Goal: Task Accomplishment & Management: Complete application form

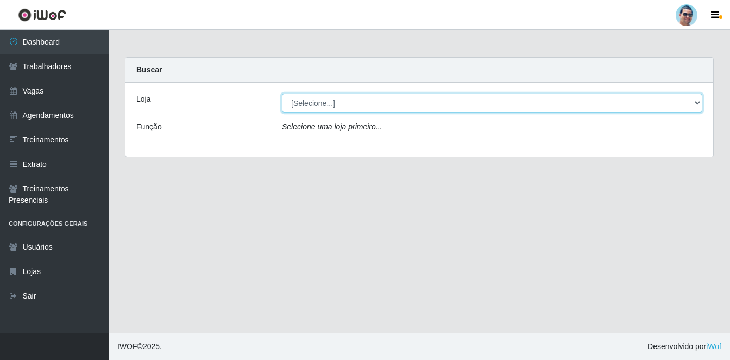
drag, startPoint x: 322, startPoint y: 100, endPoint x: 315, endPoint y: 111, distance: 12.7
click at [322, 101] on select "[Selecione...] Mercadinho Extrabom" at bounding box center [492, 102] width 421 height 19
select select "175"
click at [282, 93] on select "[Selecione...] Mercadinho Extrabom" at bounding box center [492, 102] width 421 height 19
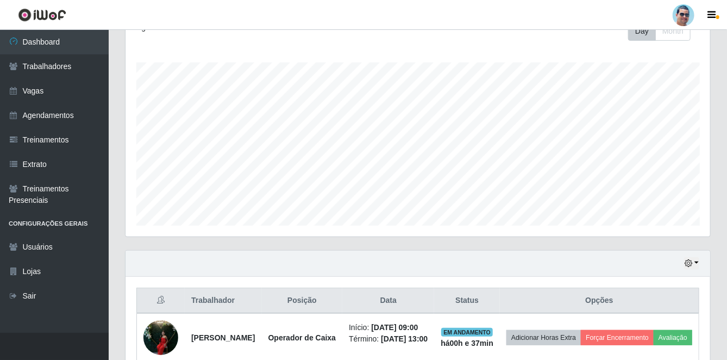
scroll to position [225, 585]
click at [693, 264] on button "button" at bounding box center [691, 263] width 15 height 12
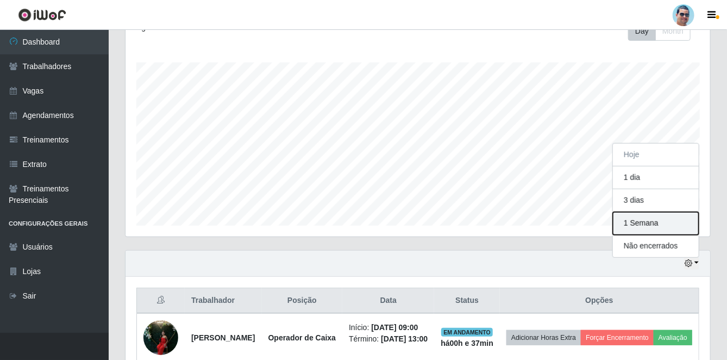
click at [660, 220] on button "1 Semana" at bounding box center [656, 223] width 86 height 23
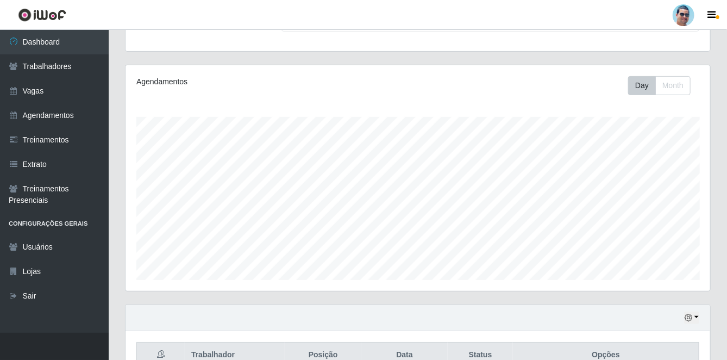
scroll to position [380, 0]
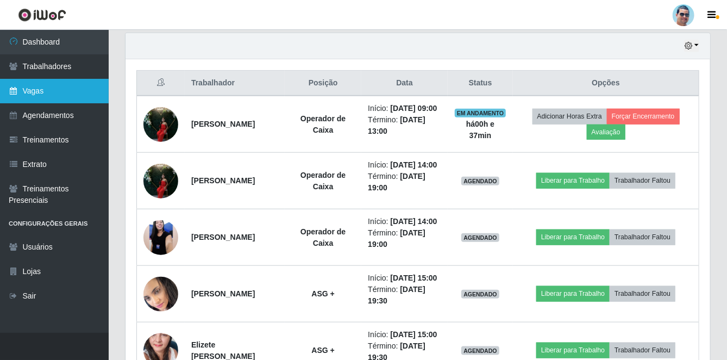
click at [37, 88] on link "Vagas" at bounding box center [54, 91] width 109 height 24
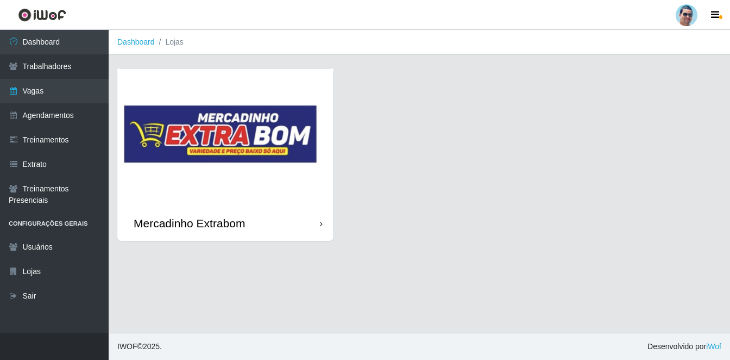
click at [283, 104] on img at bounding box center [225, 136] width 216 height 137
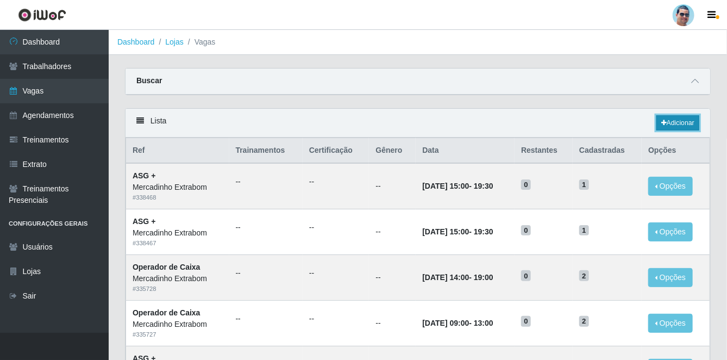
click at [674, 120] on link "Adicionar" at bounding box center [677, 122] width 43 height 15
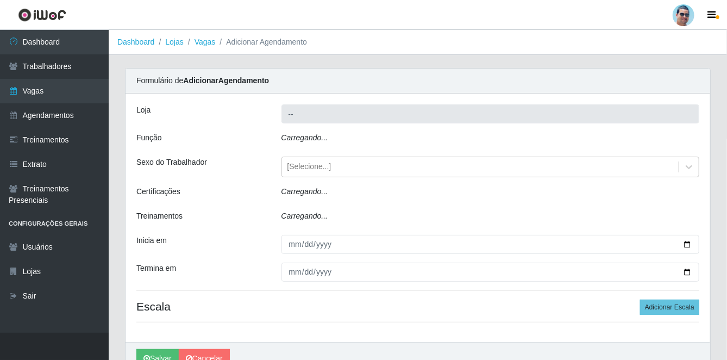
type input "Mercadinho Extrabom"
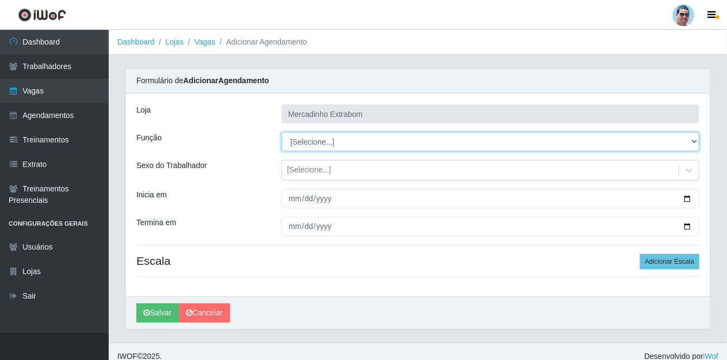
click at [306, 138] on select "[Selecione...] ASG ASG + ASG ++ Balconista Balconista + Balconista ++ Carregado…" at bounding box center [490, 141] width 418 height 19
click at [281, 132] on select "[Selecione...] ASG ASG + ASG ++ Balconista Balconista + Balconista ++ Carregado…" at bounding box center [490, 141] width 418 height 19
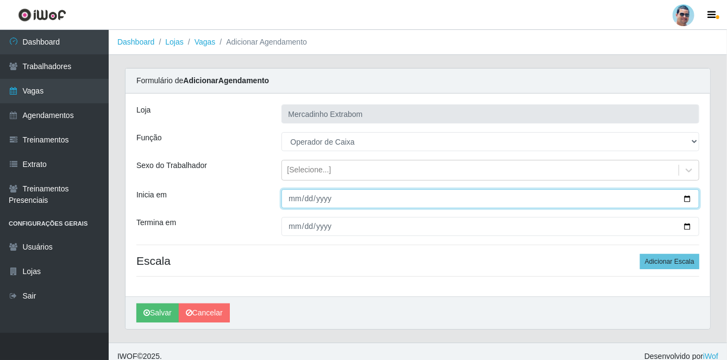
click at [292, 202] on input "Inicia em" at bounding box center [490, 198] width 418 height 19
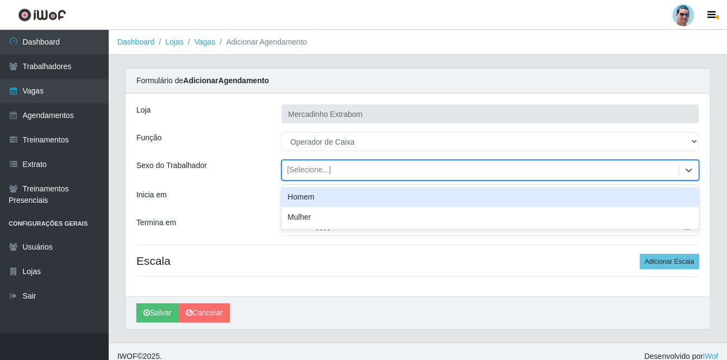
click at [319, 171] on div "[Selecione...]" at bounding box center [309, 170] width 44 height 11
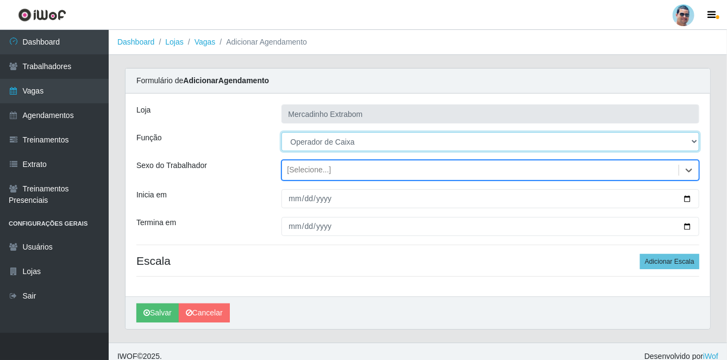
click at [321, 142] on select "[Selecione...] ASG ASG + ASG ++ Balconista Balconista + Balconista ++ Carregado…" at bounding box center [490, 141] width 418 height 19
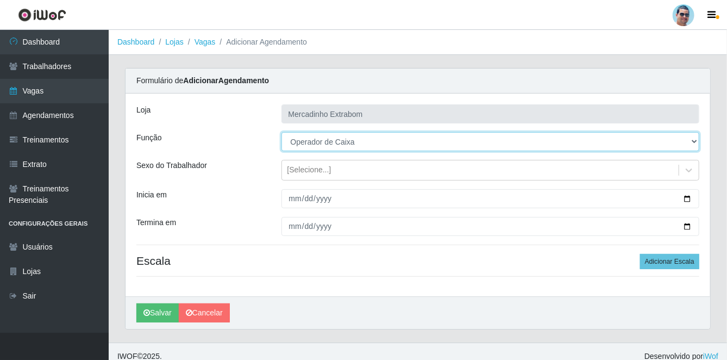
select select "72"
click at [281, 132] on select "[Selecione...] ASG ASG + ASG ++ Balconista Balconista + Balconista ++ Carregado…" at bounding box center [490, 141] width 418 height 19
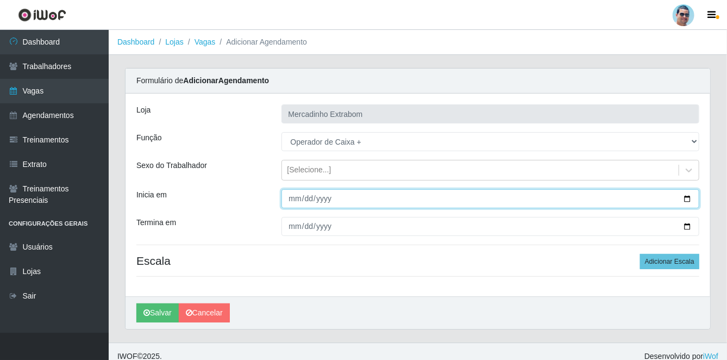
click at [302, 202] on input "Inicia em" at bounding box center [490, 198] width 418 height 19
click at [297, 197] on input "Inicia em" at bounding box center [490, 198] width 418 height 19
type input "[DATE]"
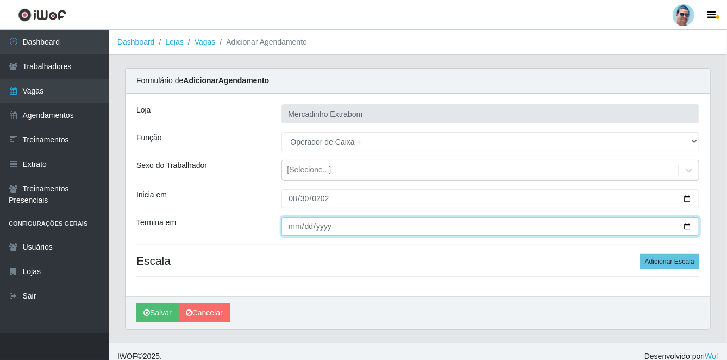
click at [297, 229] on input "Termina em" at bounding box center [490, 226] width 418 height 19
type input "[DATE]"
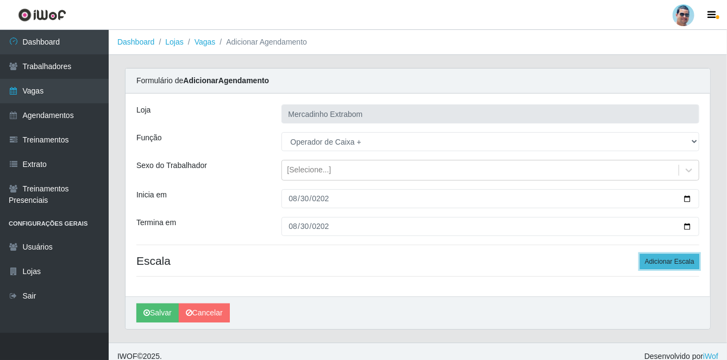
click at [669, 264] on button "Adicionar Escala" at bounding box center [669, 261] width 59 height 15
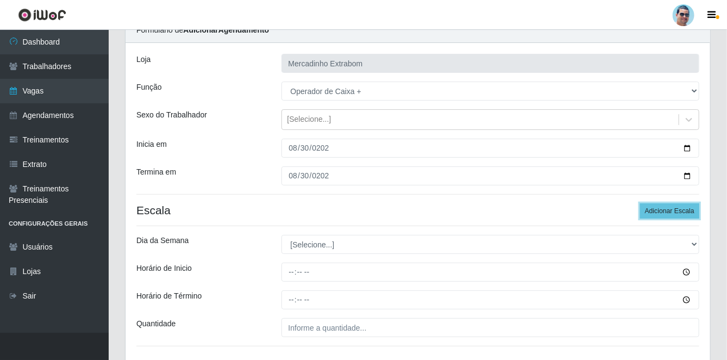
scroll to position [129, 0]
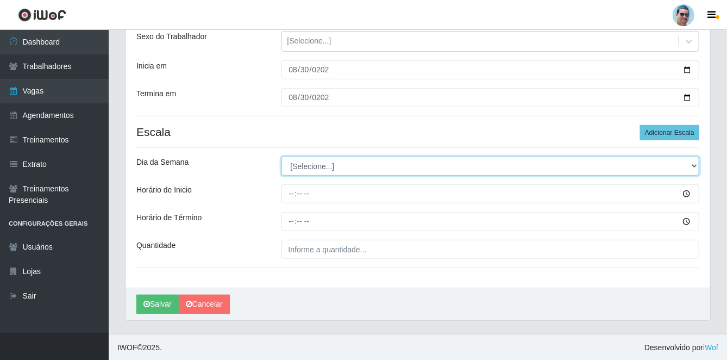
click at [304, 167] on select "[Selecione...] Segunda Terça Quarta Quinta Sexta Sábado Domingo" at bounding box center [490, 165] width 418 height 19
select select "6"
click at [281, 156] on select "[Selecione...] Segunda Terça Quarta Quinta Sexta Sábado Domingo" at bounding box center [490, 165] width 418 height 19
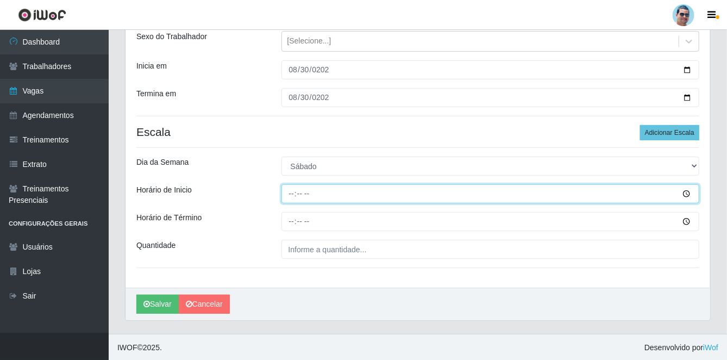
click at [288, 192] on input "Horário de Inicio" at bounding box center [490, 193] width 418 height 19
type input "07:00"
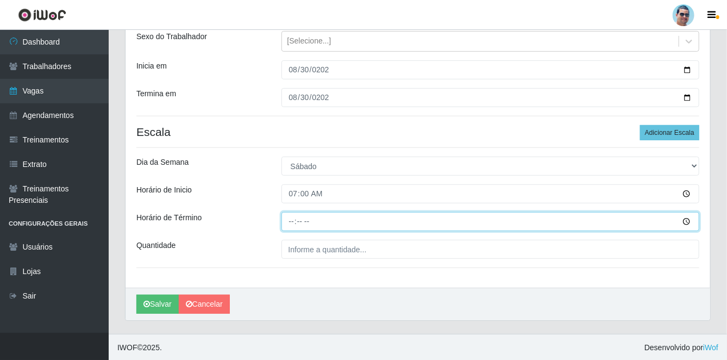
click at [287, 221] on input "Horário de Término" at bounding box center [490, 221] width 418 height 19
type input "13:00"
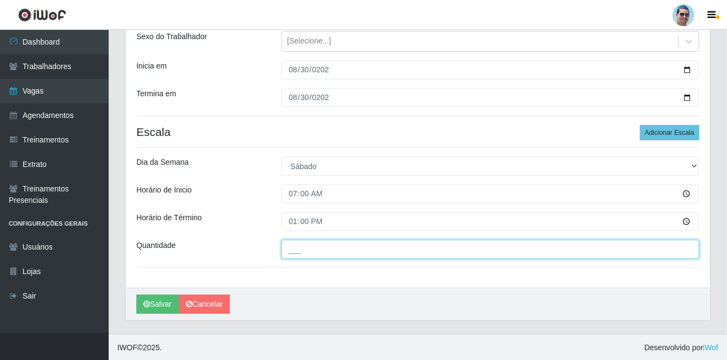
click at [303, 244] on input "___" at bounding box center [490, 249] width 418 height 19
type input "02_"
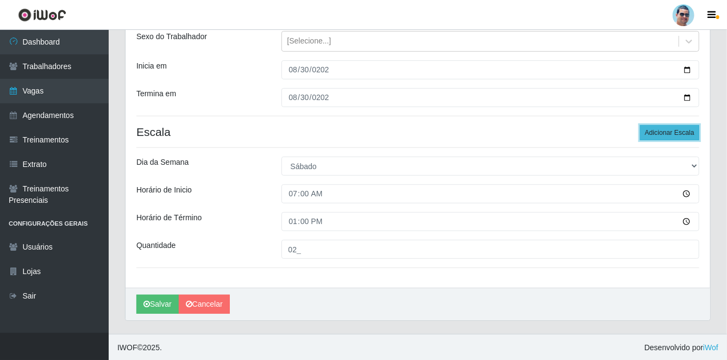
click at [656, 131] on button "Adicionar Escala" at bounding box center [669, 132] width 59 height 15
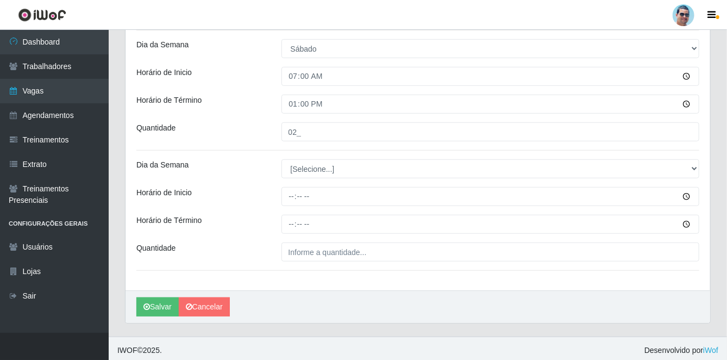
scroll to position [249, 0]
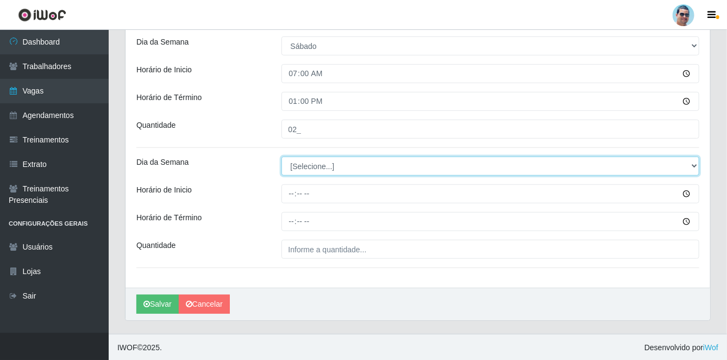
click at [311, 174] on select "[Selecione...] Segunda Terça Quarta Quinta Sexta Sábado Domingo" at bounding box center [490, 165] width 418 height 19
select select "6"
click at [281, 156] on select "[Selecione...] Segunda Terça Quarta Quinta Sexta Sábado Domingo" at bounding box center [490, 165] width 418 height 19
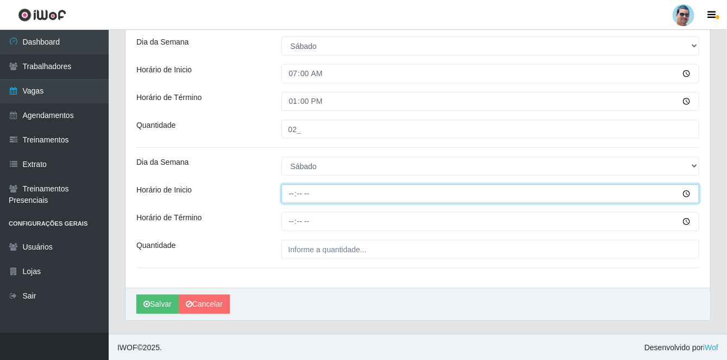
click at [288, 196] on input "Horário de Inicio" at bounding box center [490, 193] width 418 height 19
click at [293, 192] on input "14:00" at bounding box center [490, 193] width 418 height 19
type input "13:00"
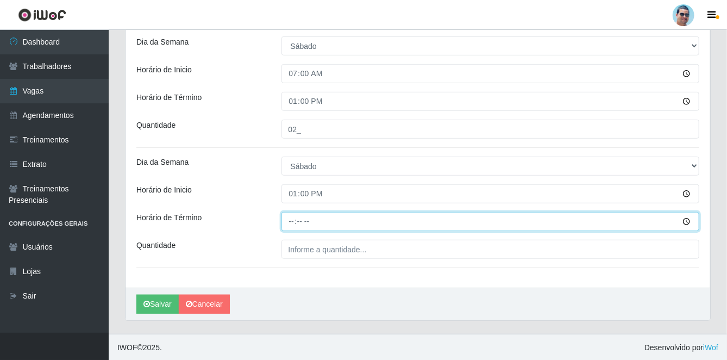
click at [290, 220] on input "Horário de Término" at bounding box center [490, 221] width 418 height 19
type input "17:00"
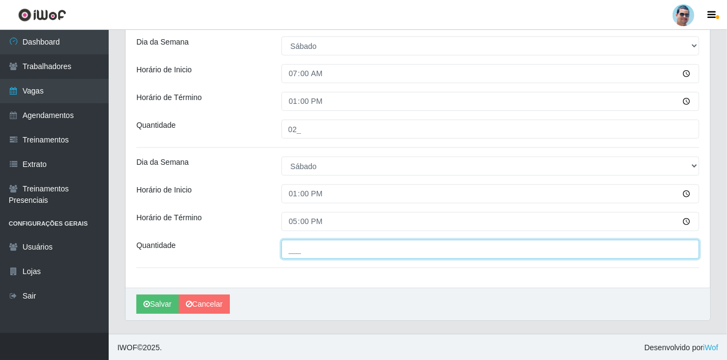
click at [305, 249] on input "___" at bounding box center [490, 249] width 418 height 19
type input "001"
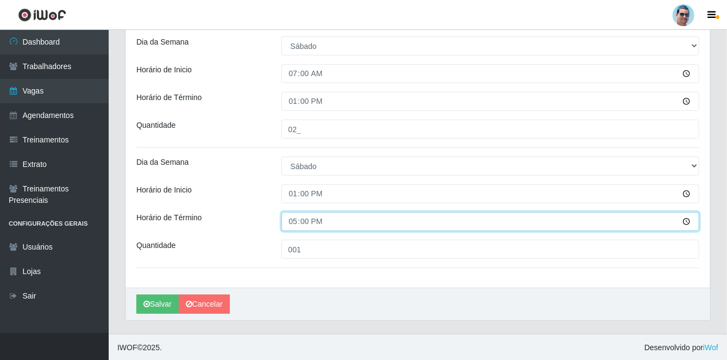
click at [297, 217] on input "17:00" at bounding box center [490, 221] width 418 height 19
click at [296, 222] on input "17:00" at bounding box center [490, 221] width 418 height 19
type input "18:00"
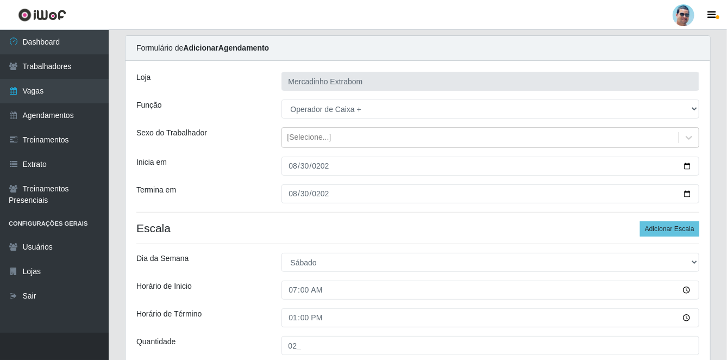
scroll to position [163, 0]
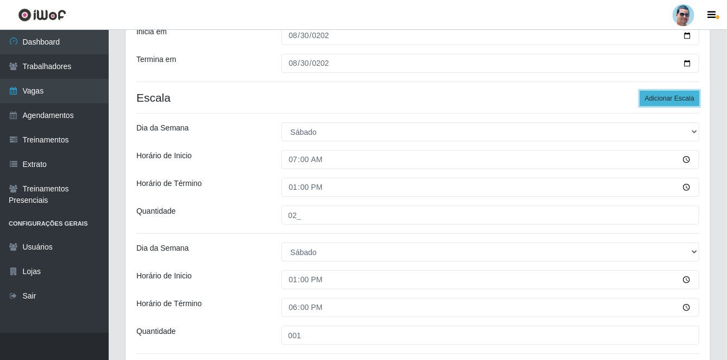
click at [687, 93] on button "Adicionar Escala" at bounding box center [669, 98] width 59 height 15
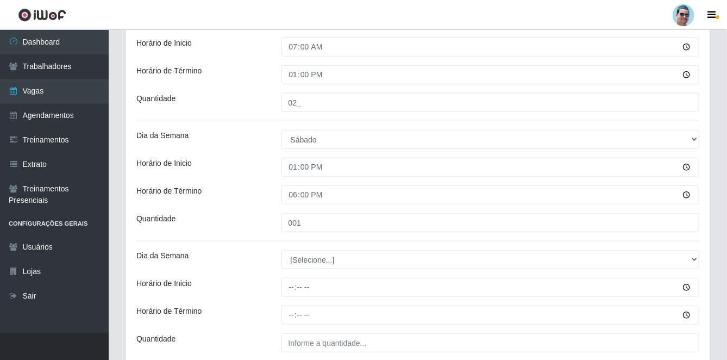
scroll to position [369, 0]
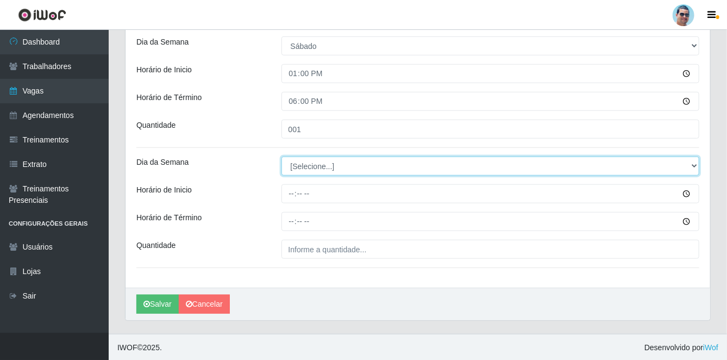
click at [295, 165] on select "[Selecione...] Segunda Terça Quarta Quinta Sexta Sábado Domingo" at bounding box center [490, 165] width 418 height 19
select select "6"
click at [281, 156] on select "[Selecione...] Segunda Terça Quarta Quinta Sexta Sábado Domingo" at bounding box center [490, 165] width 418 height 19
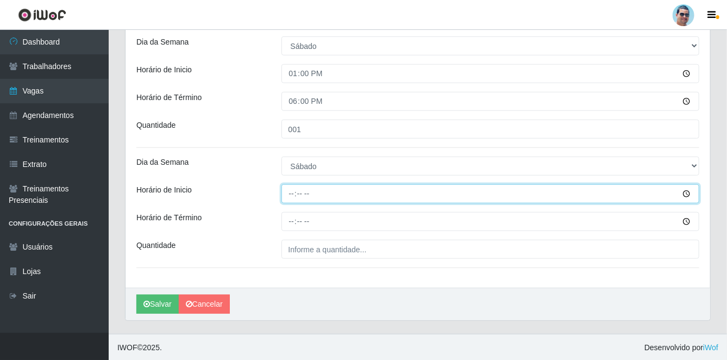
click at [289, 193] on input "Horário de Inicio" at bounding box center [490, 193] width 418 height 19
type input "14:00"
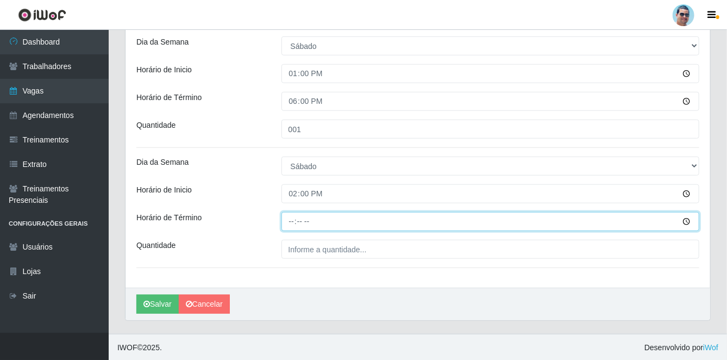
click at [291, 225] on input "Horário de Término" at bounding box center [490, 221] width 418 height 19
type input "18:00"
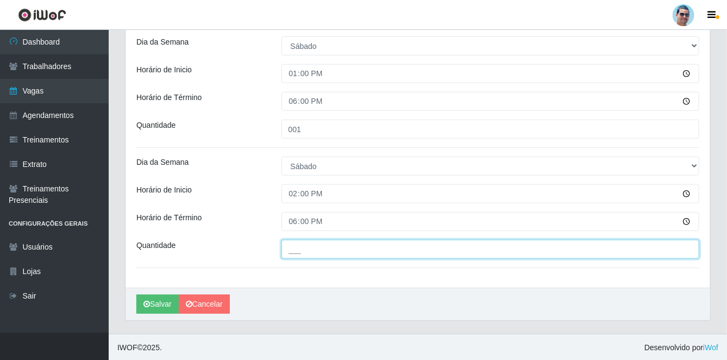
click at [317, 249] on input "___" at bounding box center [490, 249] width 418 height 19
type input "01_"
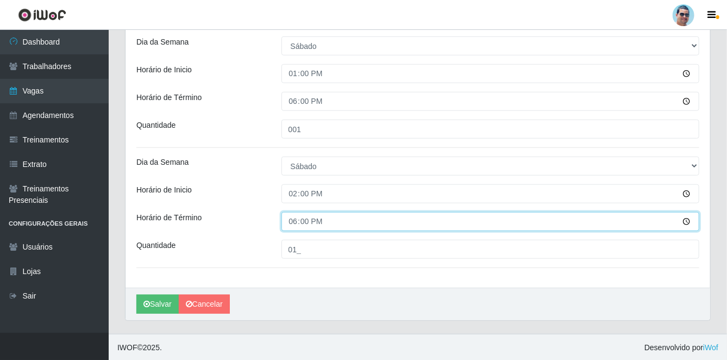
click at [293, 223] on input "18:00" at bounding box center [490, 221] width 418 height 19
type input "19:00"
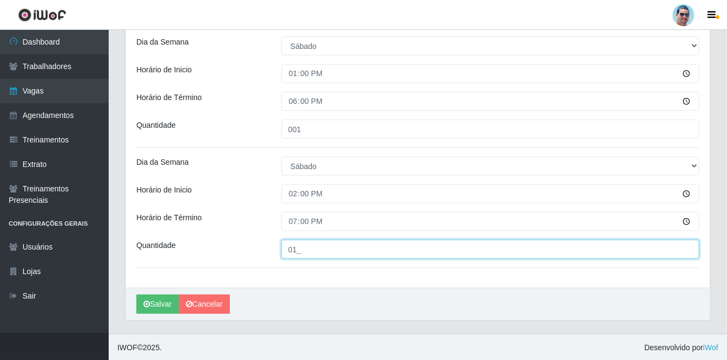
click at [301, 249] on input "01_" at bounding box center [490, 249] width 418 height 19
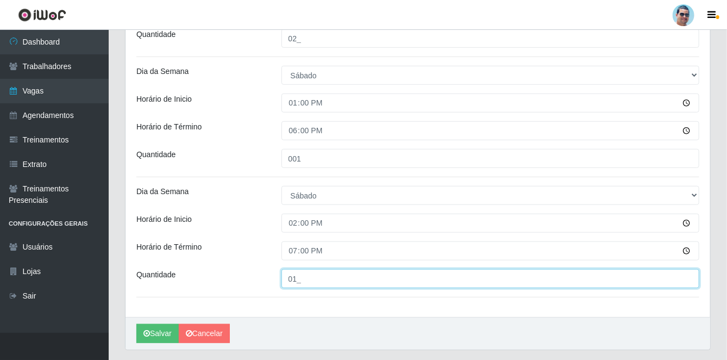
scroll to position [315, 0]
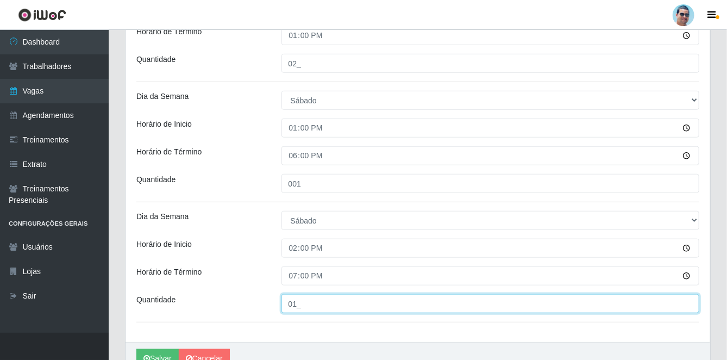
click at [323, 304] on input "01_" at bounding box center [490, 303] width 418 height 19
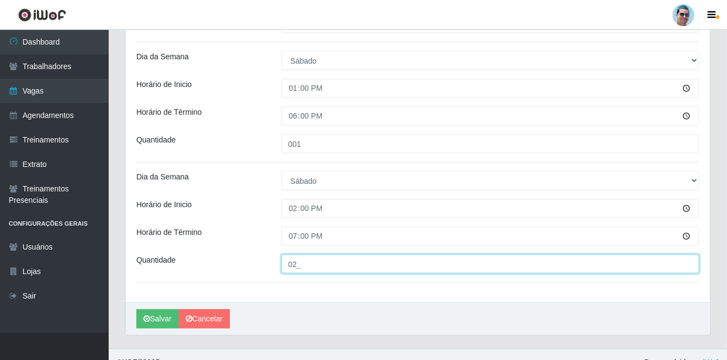
scroll to position [369, 0]
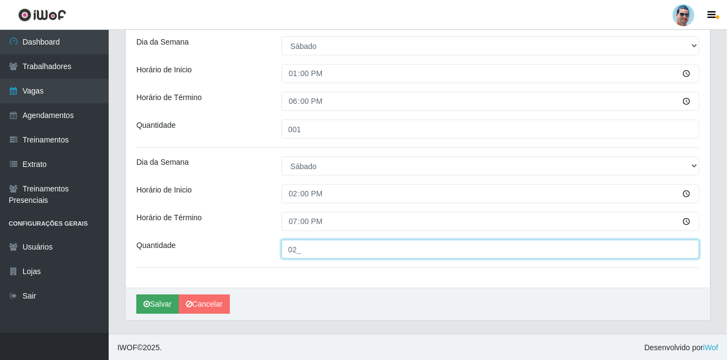
type input "02_"
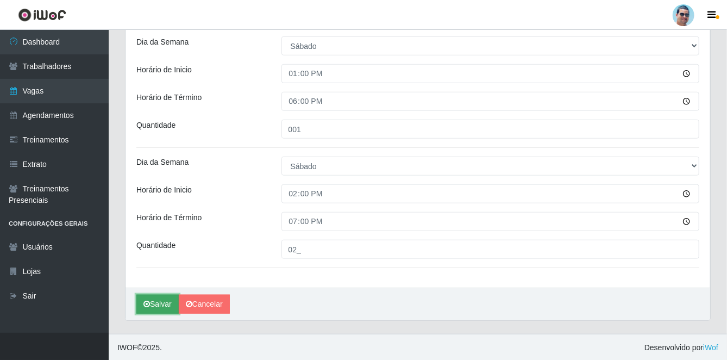
click at [151, 302] on button "Salvar" at bounding box center [157, 303] width 42 height 19
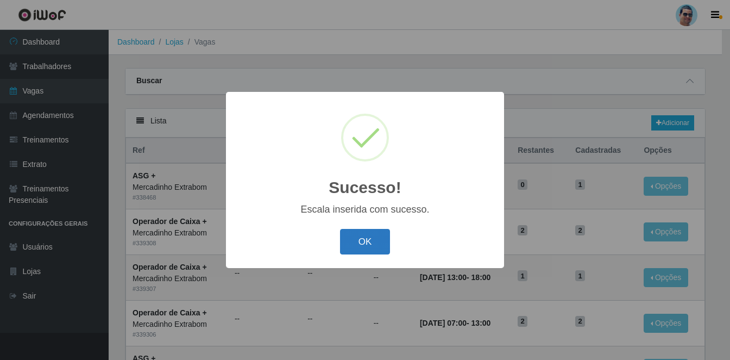
click at [372, 239] on button "OK" at bounding box center [365, 242] width 51 height 26
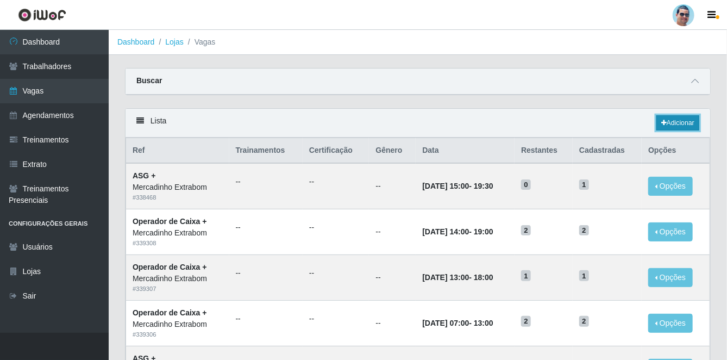
click at [669, 122] on link "Adicionar" at bounding box center [677, 122] width 43 height 15
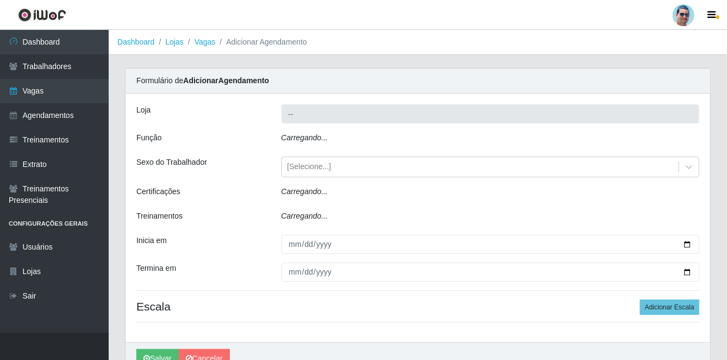
type input "Mercadinho Extrabom"
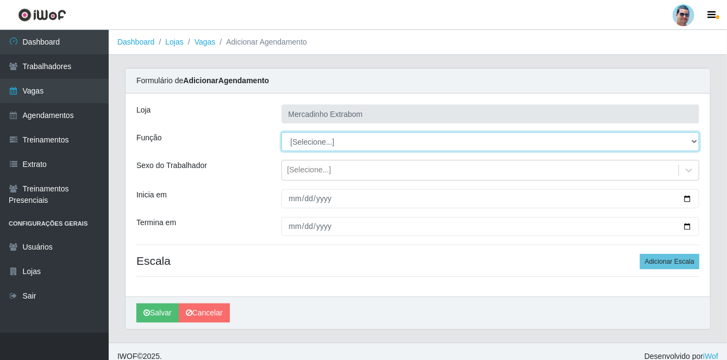
click at [299, 143] on select "[Selecione...] ASG ASG + ASG ++ Balconista Balconista + Balconista ++ Carregado…" at bounding box center [490, 141] width 418 height 19
select select "73"
click at [281, 132] on select "[Selecione...] ASG ASG + ASG ++ Balconista Balconista + Balconista ++ Carregado…" at bounding box center [490, 141] width 418 height 19
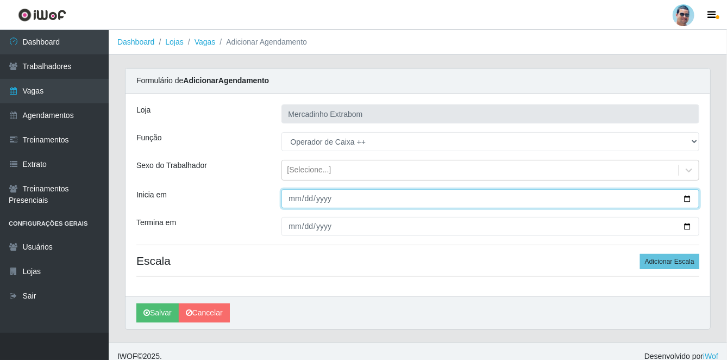
click at [293, 199] on input "Inicia em" at bounding box center [490, 198] width 418 height 19
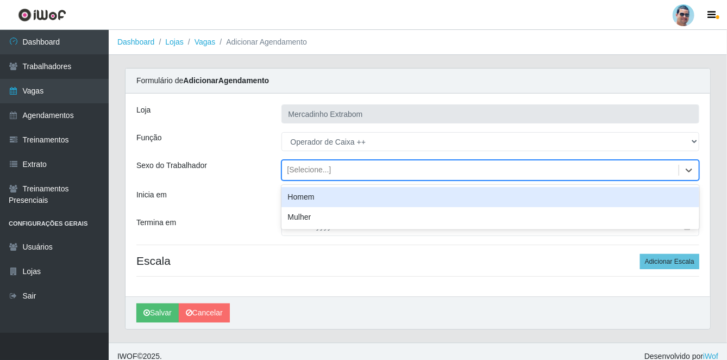
click at [322, 175] on div "[Selecione...]" at bounding box center [309, 170] width 44 height 11
drag, startPoint x: 241, startPoint y: 181, endPoint x: 248, endPoint y: 183, distance: 7.1
click at [242, 182] on div "[PERSON_NAME] Extrabom Função [Selecione...] ASG ASG + ASG ++ Balconista Balcon…" at bounding box center [418, 194] width 585 height 203
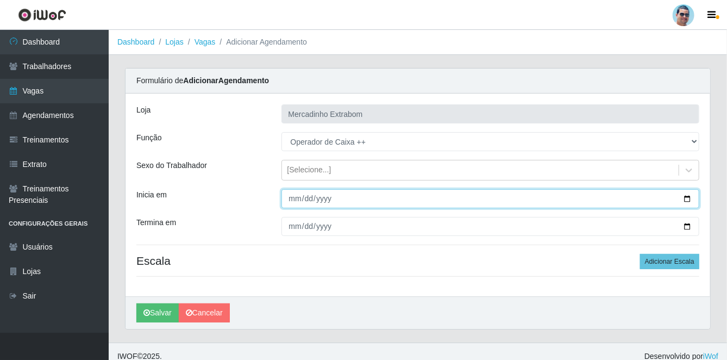
click at [293, 205] on input "Inicia em" at bounding box center [490, 198] width 418 height 19
type input "[DATE]"
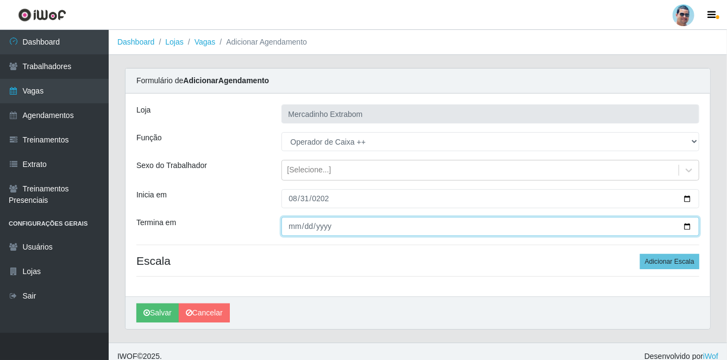
click at [293, 227] on input "Termina em" at bounding box center [490, 226] width 418 height 19
type input "[DATE]"
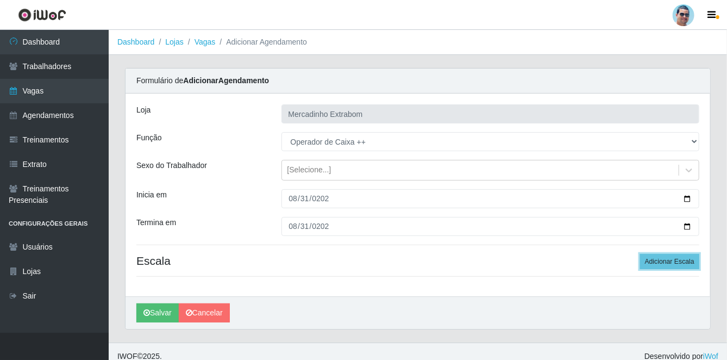
drag, startPoint x: 656, startPoint y: 261, endPoint x: 635, endPoint y: 259, distance: 21.3
click at [656, 260] on button "Adicionar Escala" at bounding box center [669, 261] width 59 height 15
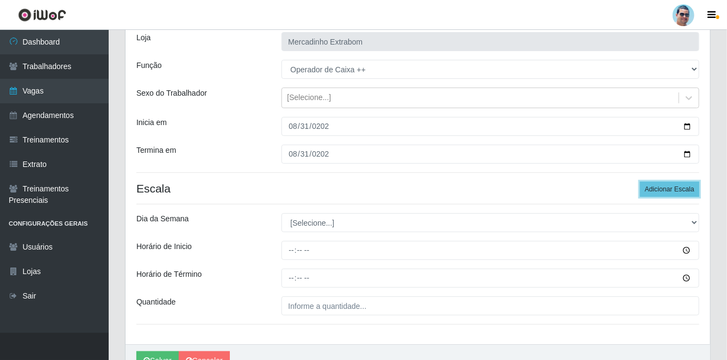
scroll to position [129, 0]
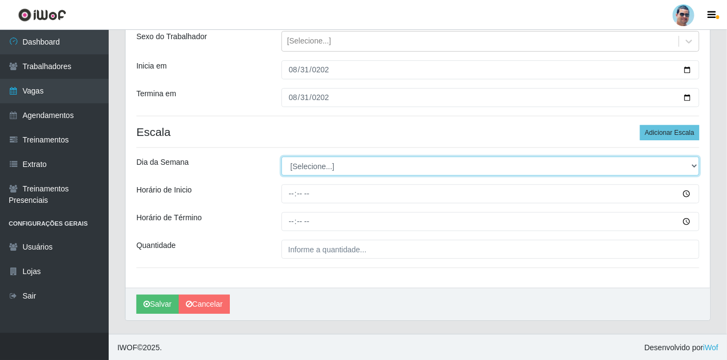
click at [299, 170] on select "[Selecione...] Segunda Terça Quarta Quinta Sexta Sábado Domingo" at bounding box center [490, 165] width 418 height 19
select select "0"
click at [281, 156] on select "[Selecione...] Segunda Terça Quarta Quinta Sexta Sábado Domingo" at bounding box center [490, 165] width 418 height 19
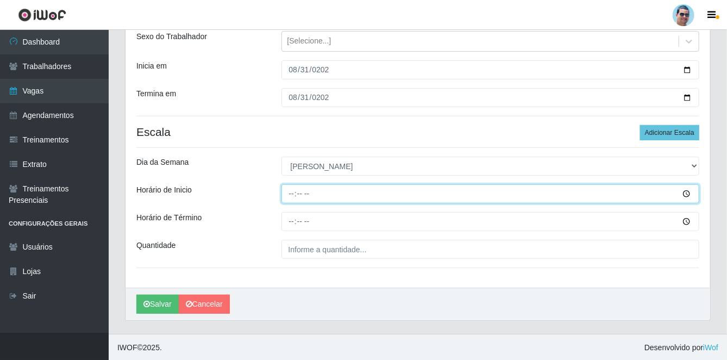
click at [284, 189] on input "Horário de Inicio" at bounding box center [490, 193] width 418 height 19
type input "07:00"
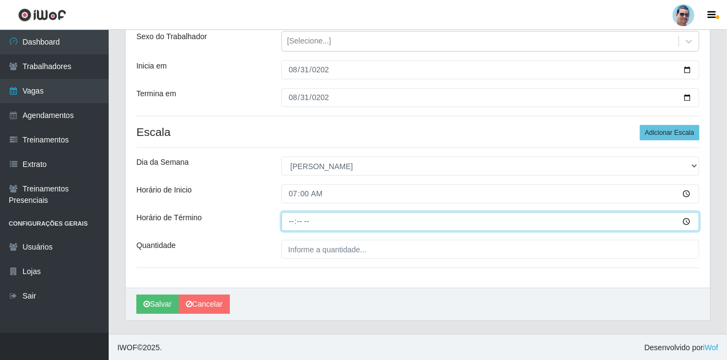
click at [283, 223] on input "Horário de Término" at bounding box center [490, 221] width 418 height 19
type input "13:00"
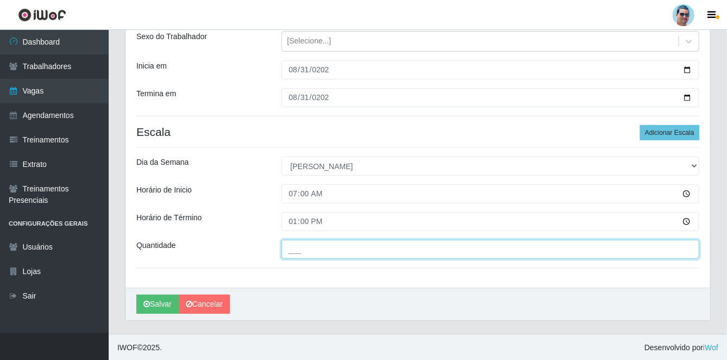
click at [341, 253] on input "___" at bounding box center [490, 249] width 418 height 19
type input "03_"
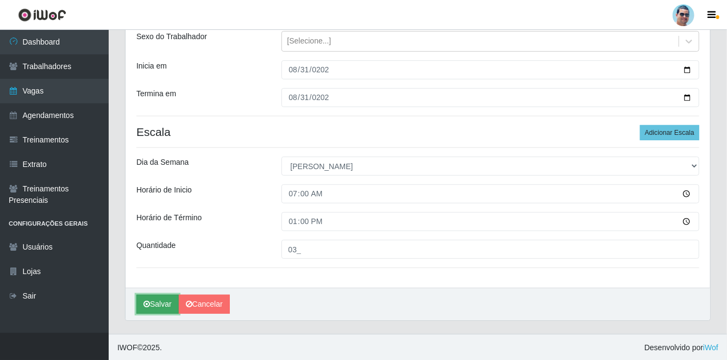
click at [172, 306] on button "Salvar" at bounding box center [157, 303] width 42 height 19
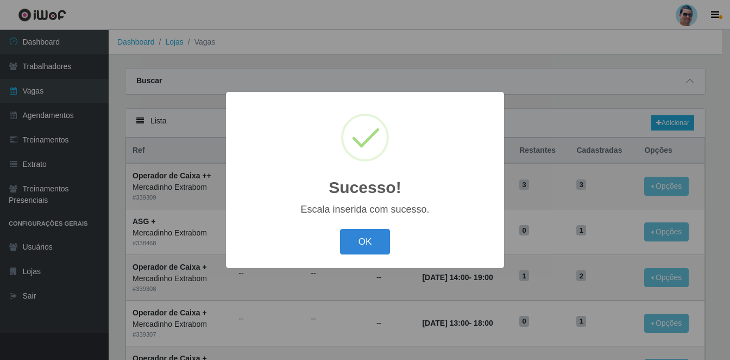
click at [340, 229] on button "OK" at bounding box center [365, 242] width 51 height 26
